Goal: Transaction & Acquisition: Purchase product/service

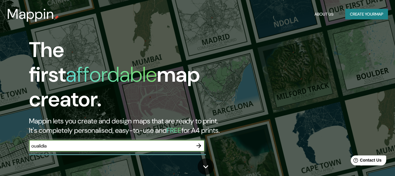
type input "oualidia"
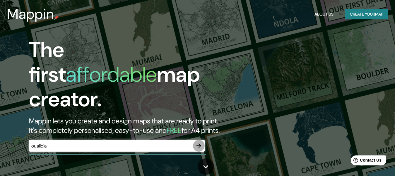
click at [200, 143] on icon "button" at bounding box center [199, 145] width 5 height 5
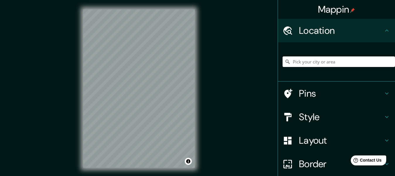
click at [324, 62] on input "Pick your city or area" at bounding box center [339, 61] width 113 height 11
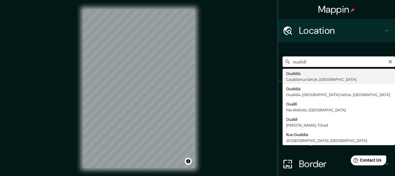
type input "Oualidia, [GEOGRAPHIC_DATA]-Settat, [GEOGRAPHIC_DATA]"
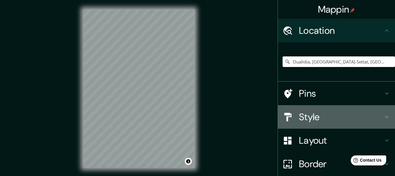
click at [319, 110] on div "Style" at bounding box center [336, 116] width 117 height 23
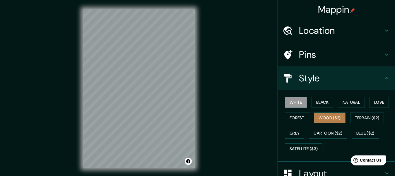
click at [324, 116] on button "Wood ($2)" at bounding box center [330, 117] width 32 height 11
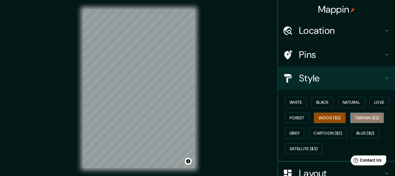
click at [360, 116] on button "Terrain ($2)" at bounding box center [367, 117] width 34 height 11
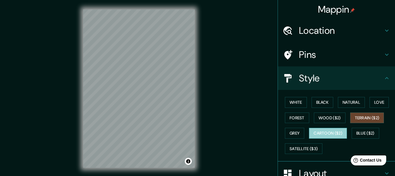
click at [340, 133] on button "Cartoon ($2)" at bounding box center [328, 132] width 38 height 11
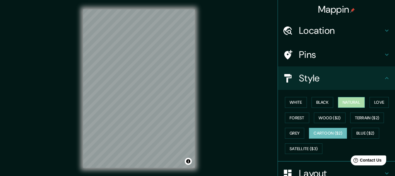
click at [355, 99] on button "Natural" at bounding box center [351, 102] width 27 height 11
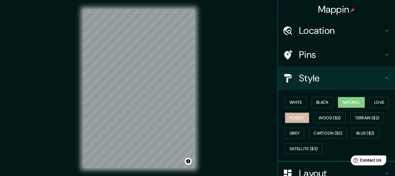
click at [289, 119] on button "Forest" at bounding box center [297, 117] width 24 height 11
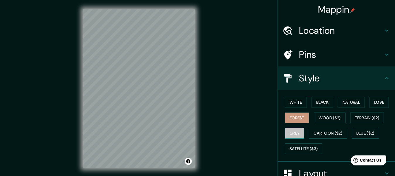
click at [289, 133] on button "Grey" at bounding box center [294, 132] width 19 height 11
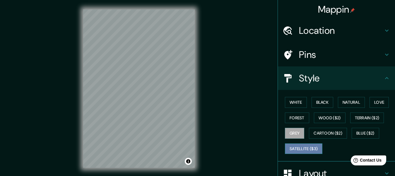
click at [297, 144] on button "Satellite ($3)" at bounding box center [304, 148] width 38 height 11
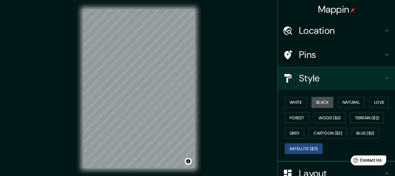
click at [316, 98] on button "Black" at bounding box center [323, 102] width 22 height 11
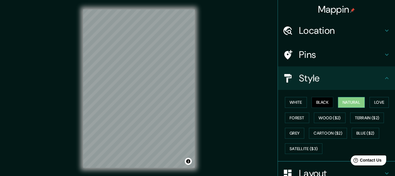
click at [344, 98] on button "Natural" at bounding box center [351, 102] width 27 height 11
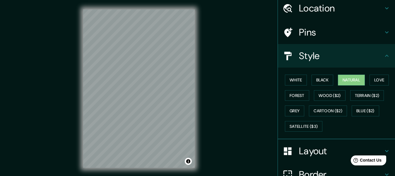
scroll to position [22, 0]
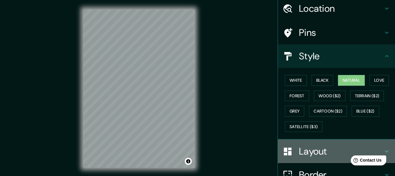
click at [304, 156] on h4 "Layout" at bounding box center [341, 151] width 84 height 12
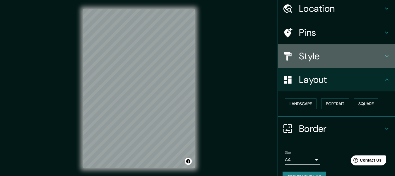
click at [328, 54] on h4 "Style" at bounding box center [341, 56] width 84 height 12
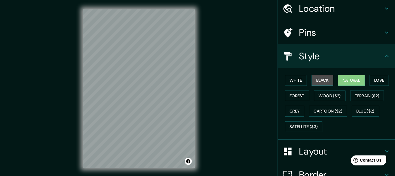
click at [321, 77] on button "Black" at bounding box center [323, 80] width 22 height 11
